Goal: Information Seeking & Learning: Check status

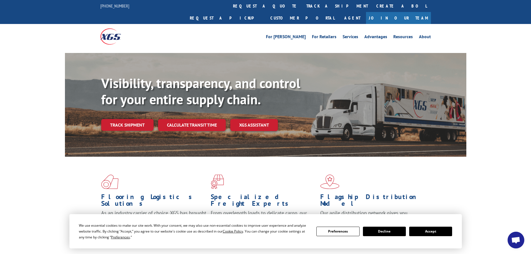
click at [302, 3] on link "track a shipment" at bounding box center [337, 6] width 70 height 12
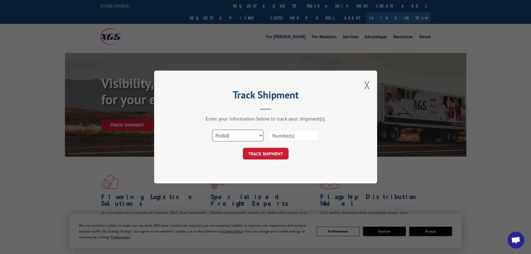
click at [234, 135] on select "Select category... Probill BOL PO" at bounding box center [237, 136] width 51 height 12
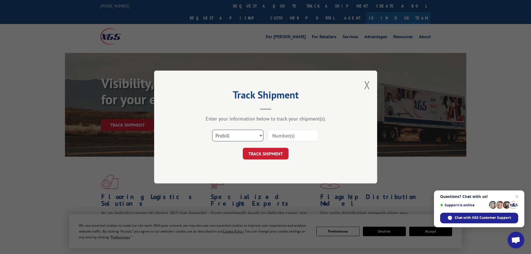
select select "bol"
click at [212, 130] on select "Select category... Probill BOL PO" at bounding box center [237, 136] width 51 height 12
click at [273, 137] on input at bounding box center [293, 136] width 51 height 12
paste input "7067565"
type input "7067565"
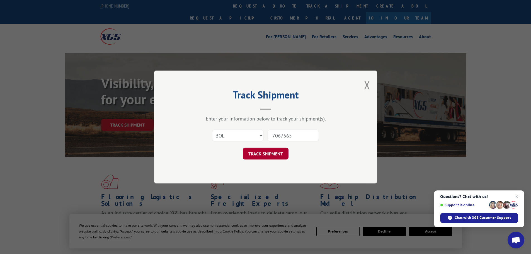
click at [263, 155] on button "TRACK SHIPMENT" at bounding box center [266, 154] width 46 height 12
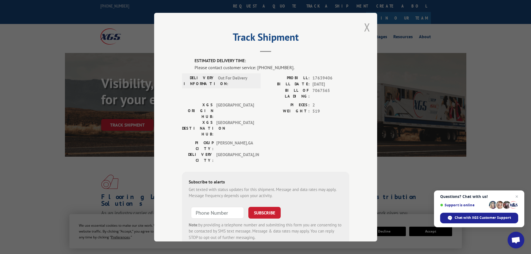
click at [364, 28] on button "Close modal" at bounding box center [367, 27] width 6 height 15
